Goal: Task Accomplishment & Management: Use online tool/utility

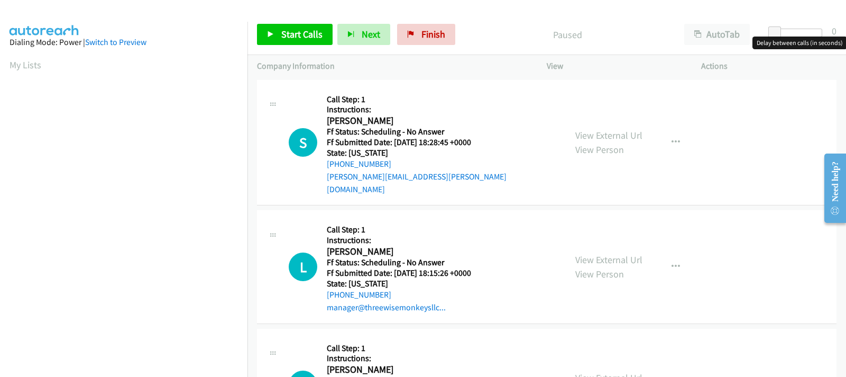
click at [789, 32] on div at bounding box center [798, 33] width 49 height 8
click at [794, 32] on div at bounding box center [793, 33] width 49 height 8
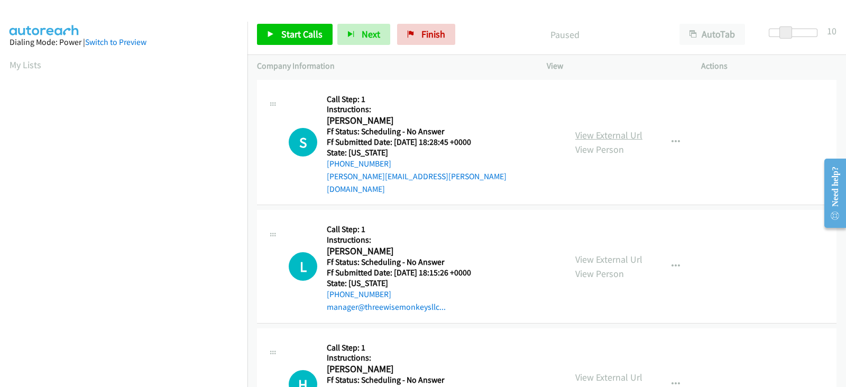
click at [593, 129] on link "View External Url" at bounding box center [609, 135] width 67 height 12
click at [284, 33] on span "Start Calls" at bounding box center [301, 34] width 41 height 12
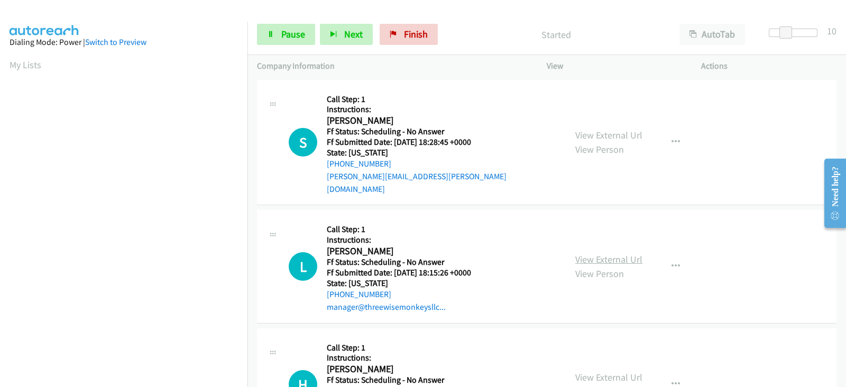
click at [587, 253] on link "View External Url" at bounding box center [609, 259] width 67 height 12
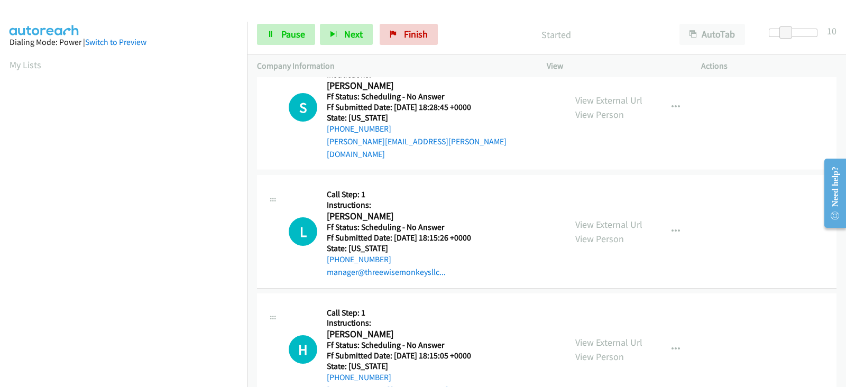
scroll to position [132, 0]
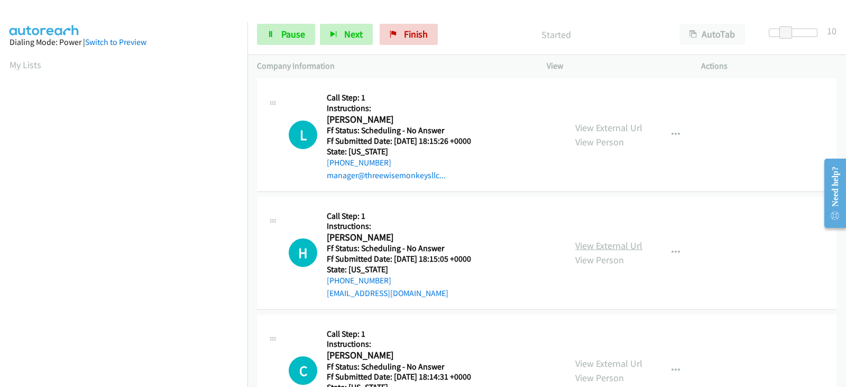
click at [584, 240] on link "View External Url" at bounding box center [609, 246] width 67 height 12
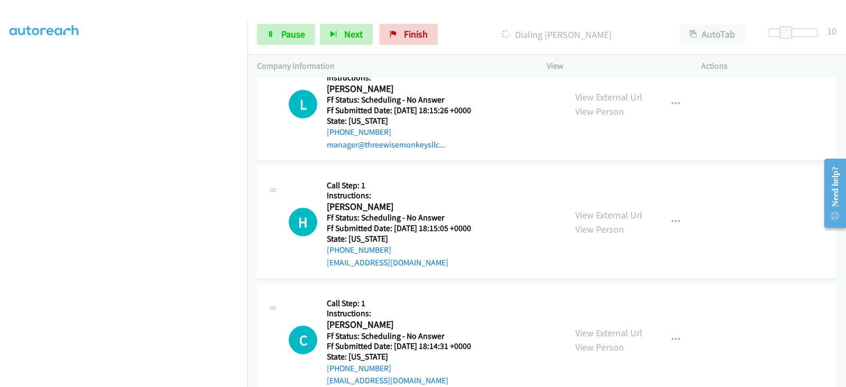
scroll to position [176, 0]
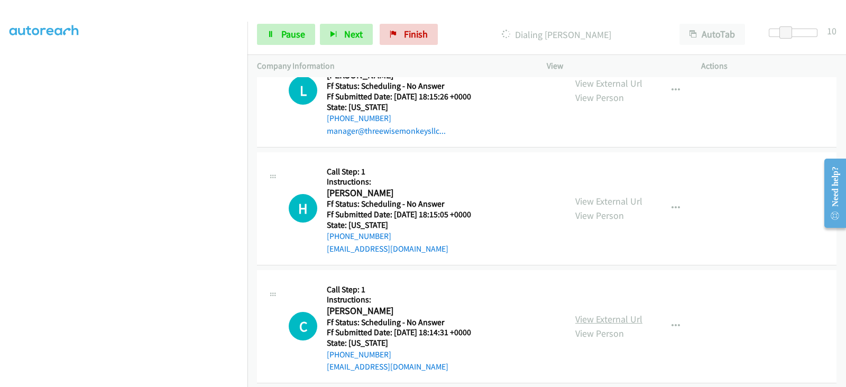
click at [587, 313] on link "View External Url" at bounding box center [609, 319] width 67 height 12
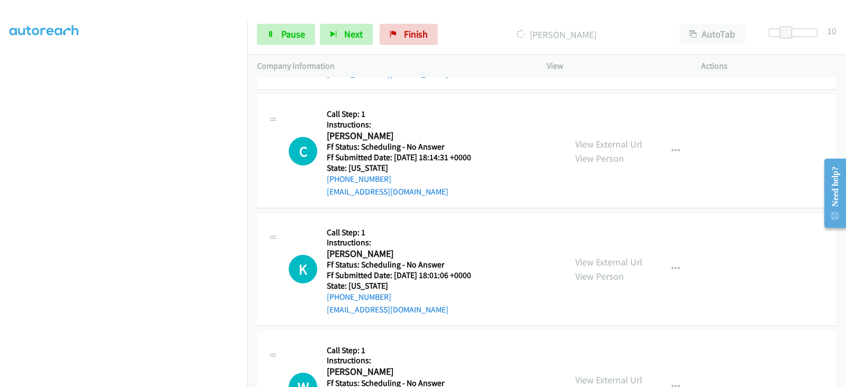
scroll to position [375, 0]
click at [587, 255] on link "View External Url" at bounding box center [609, 261] width 67 height 12
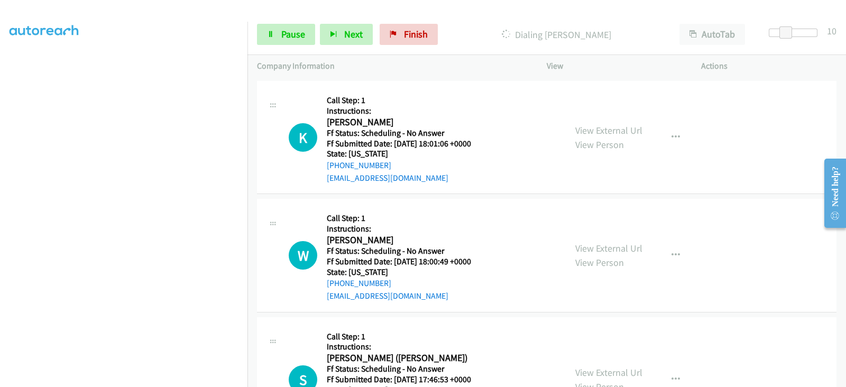
scroll to position [530, 0]
click at [596, 241] on link "View External Url" at bounding box center [609, 247] width 67 height 12
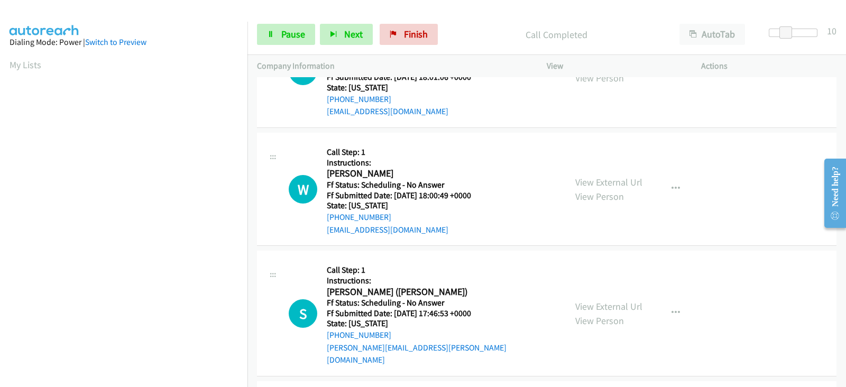
scroll to position [673, 0]
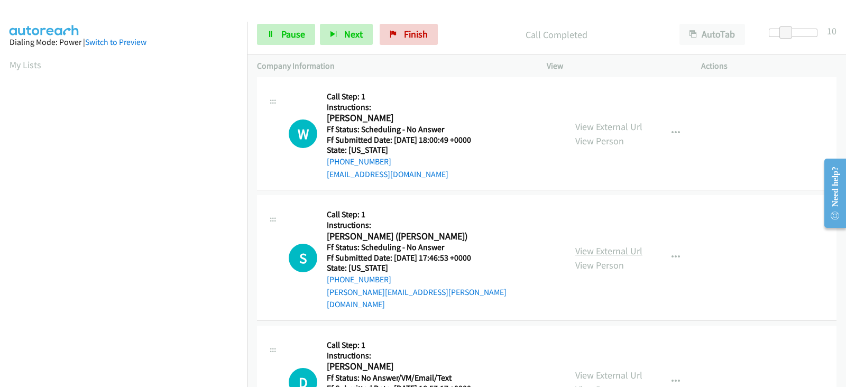
click at [589, 245] on link "View External Url" at bounding box center [609, 251] width 67 height 12
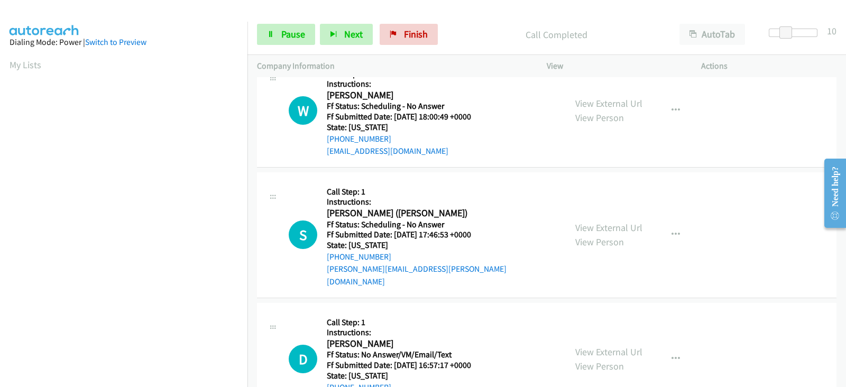
scroll to position [784, 0]
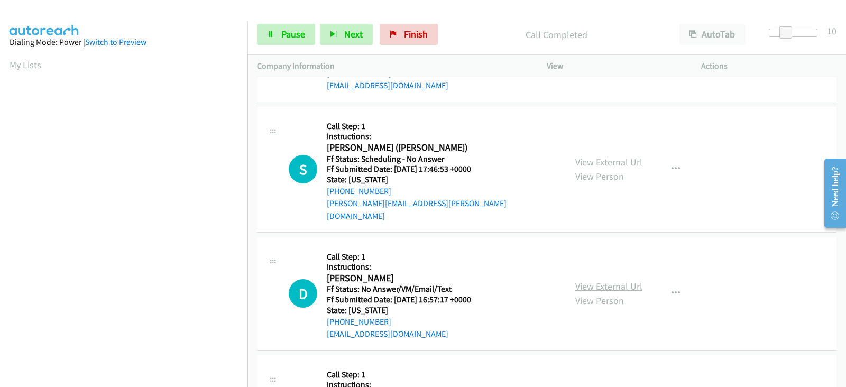
click at [579, 280] on link "View External Url" at bounding box center [609, 286] width 67 height 12
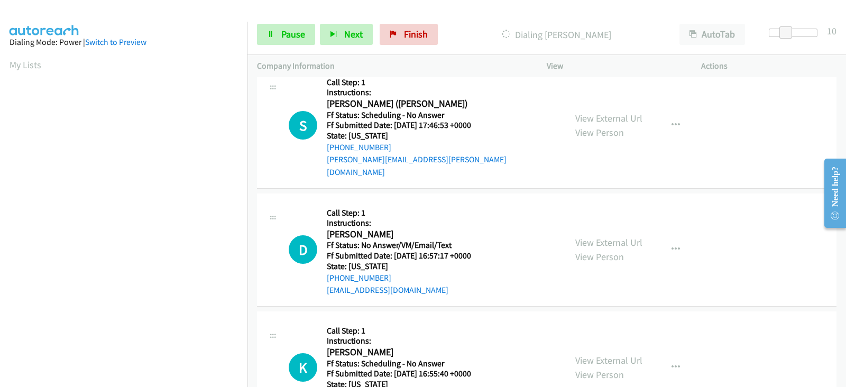
scroll to position [872, 0]
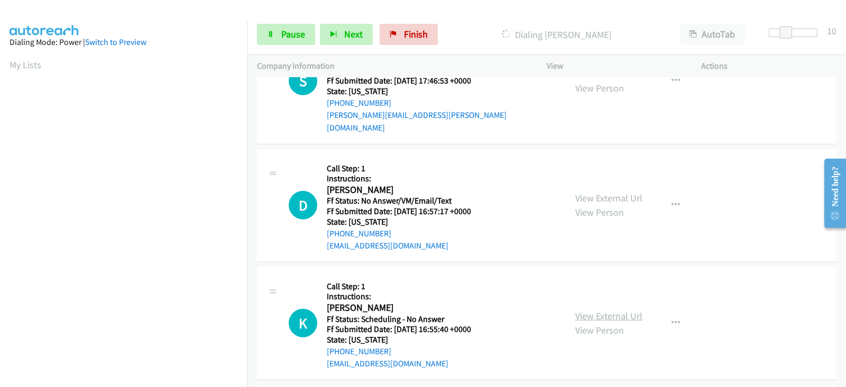
click at [603, 310] on link "View External Url" at bounding box center [609, 316] width 67 height 12
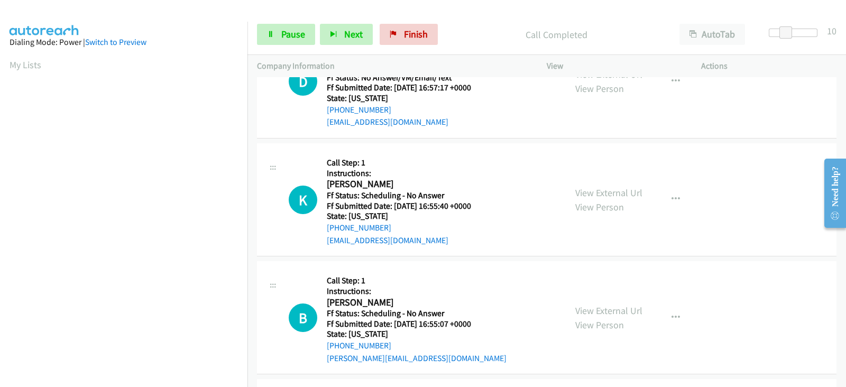
scroll to position [1049, 0]
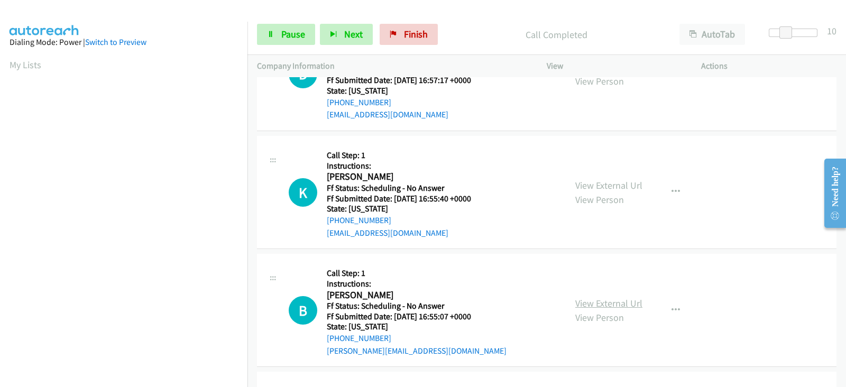
click at [596, 297] on link "View External Url" at bounding box center [609, 303] width 67 height 12
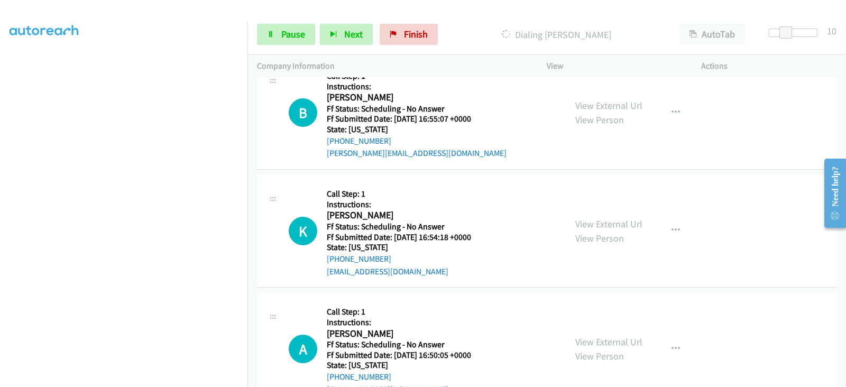
scroll to position [1269, 0]
click at [581, 217] on link "View External Url" at bounding box center [609, 223] width 67 height 12
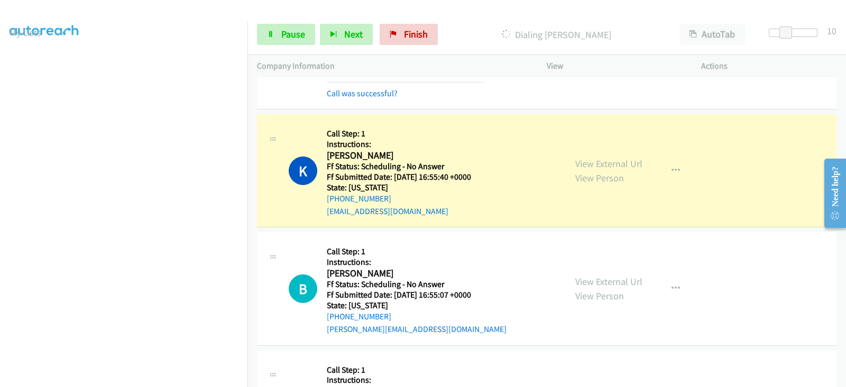
scroll to position [0, 0]
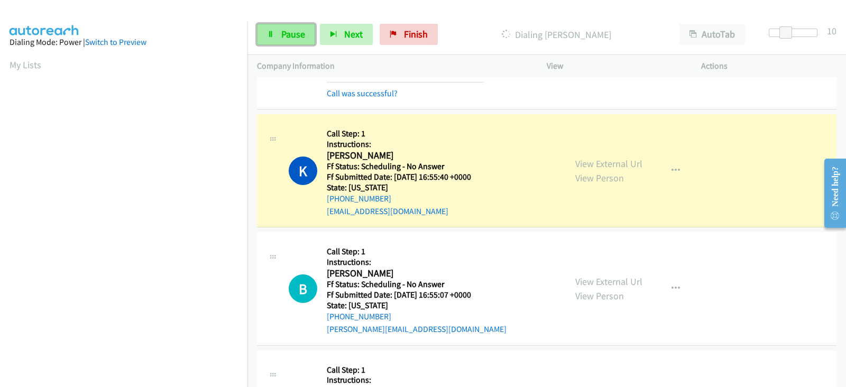
click at [274, 38] on link "Pause" at bounding box center [286, 34] width 58 height 21
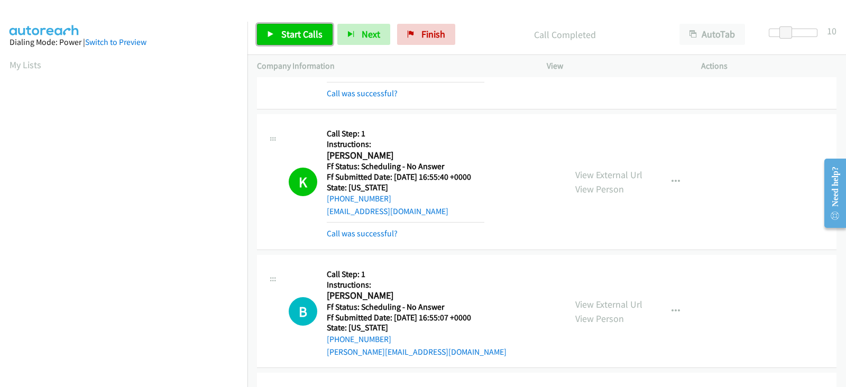
click at [278, 35] on link "Start Calls" at bounding box center [295, 34] width 76 height 21
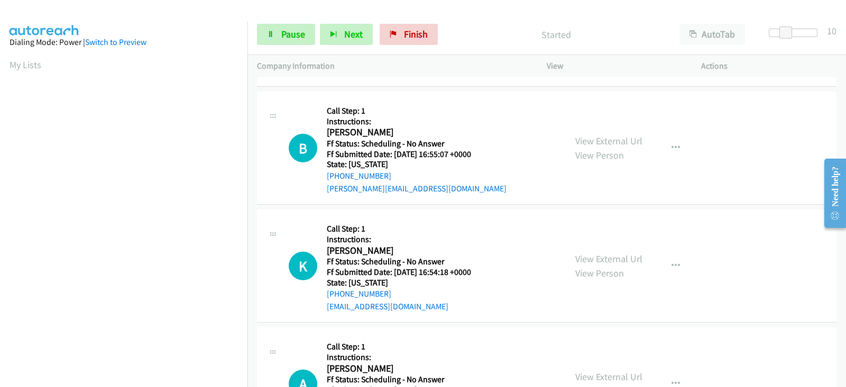
scroll to position [1291, 0]
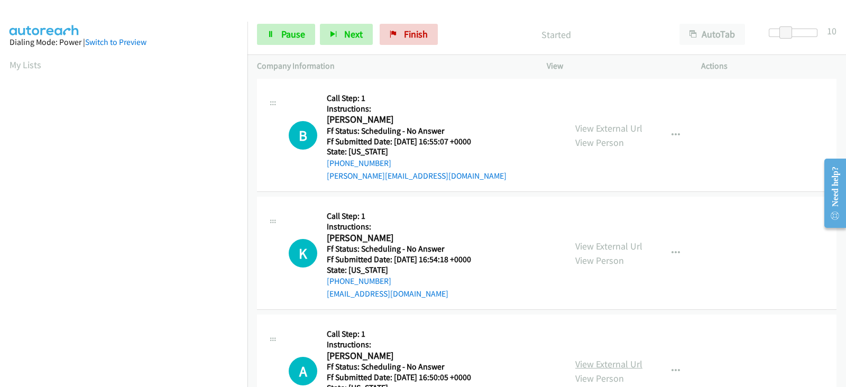
click at [586, 358] on link "View External Url" at bounding box center [609, 364] width 67 height 12
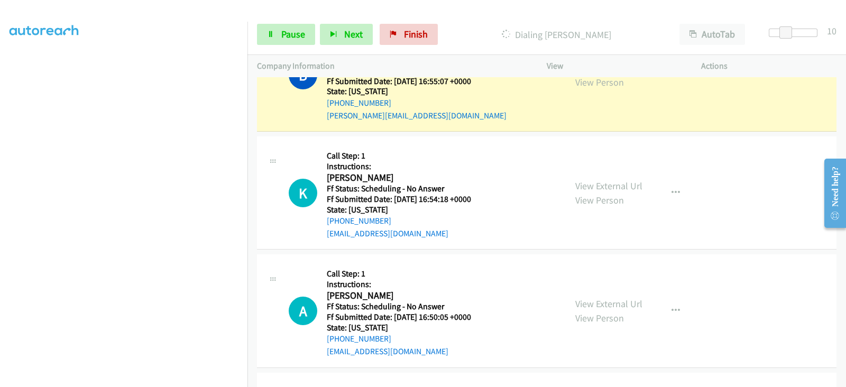
scroll to position [1512, 0]
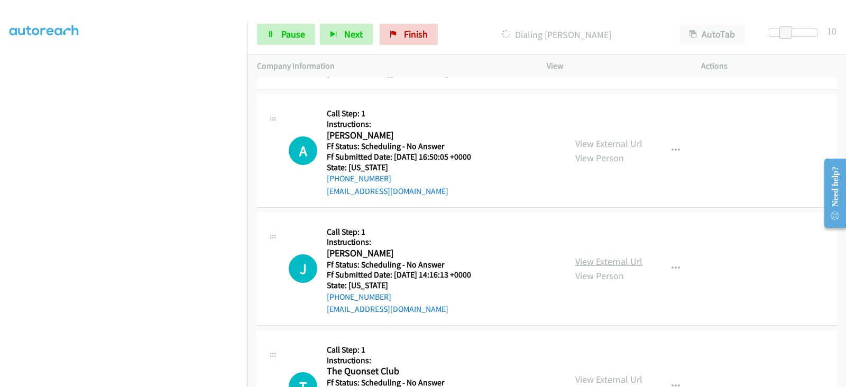
click at [586, 256] on link "View External Url" at bounding box center [609, 262] width 67 height 12
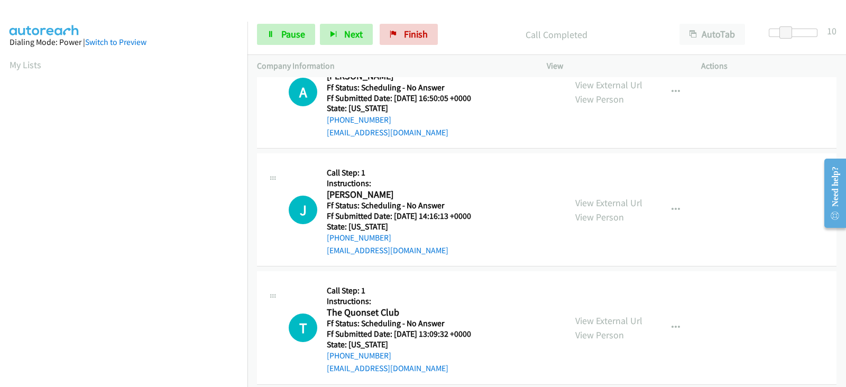
scroll to position [1623, 0]
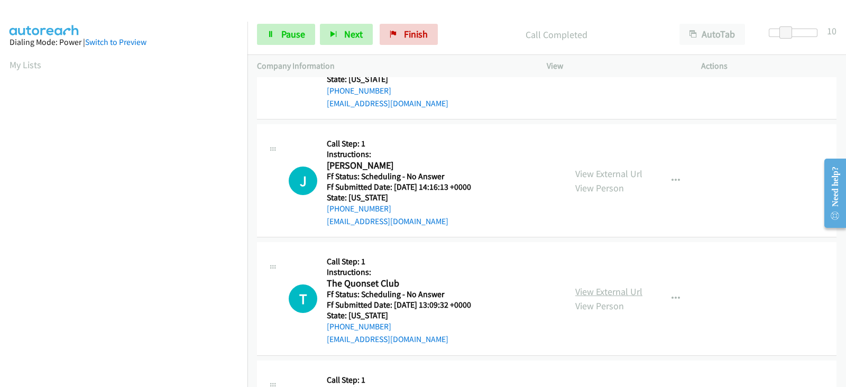
click at [596, 286] on link "View External Url" at bounding box center [609, 292] width 67 height 12
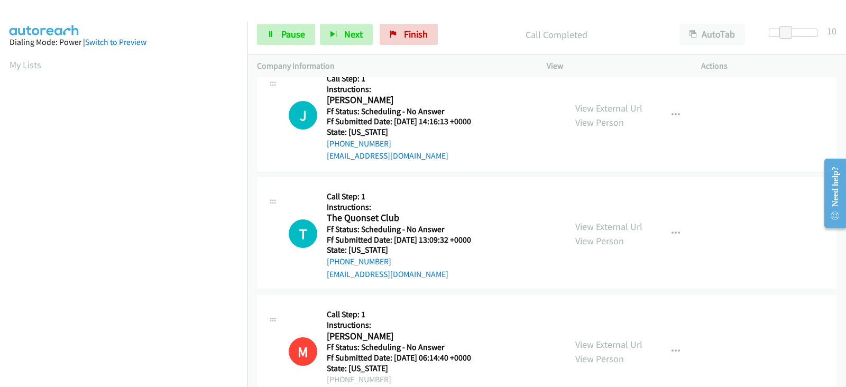
scroll to position [1711, 0]
click at [577, 338] on link "View External Url" at bounding box center [609, 344] width 67 height 12
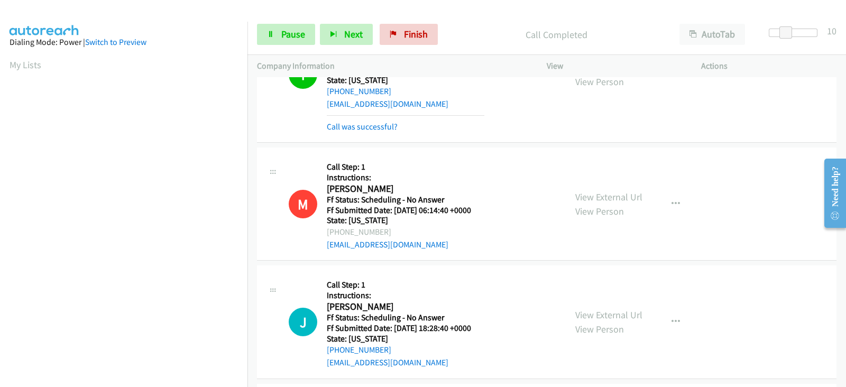
scroll to position [1975, 0]
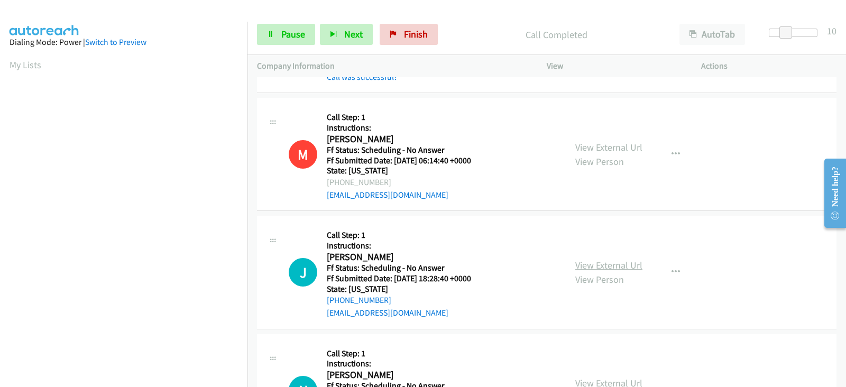
click at [590, 259] on link "View External Url" at bounding box center [609, 265] width 67 height 12
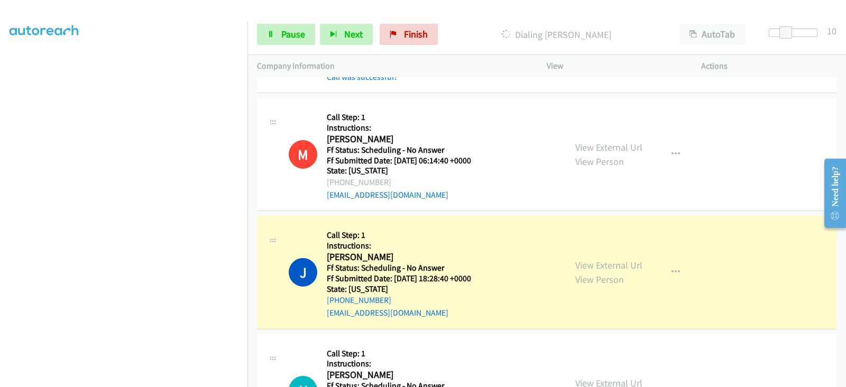
scroll to position [208, 0]
click at [284, 37] on span "Pause" at bounding box center [293, 34] width 24 height 12
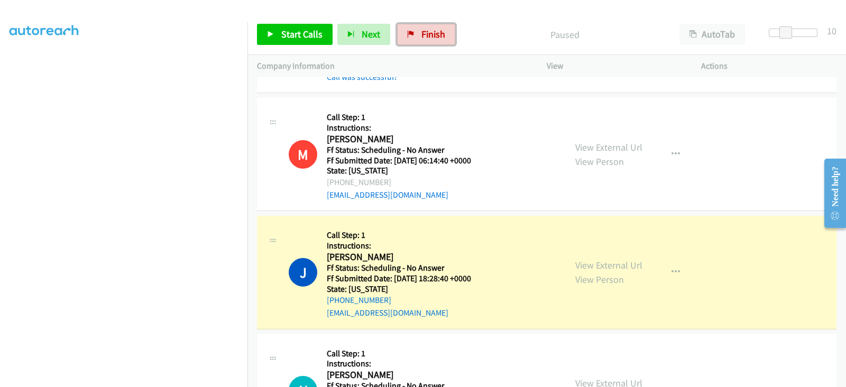
click at [436, 35] on span "Finish" at bounding box center [434, 34] width 24 height 12
